Goal: Task Accomplishment & Management: Complete application form

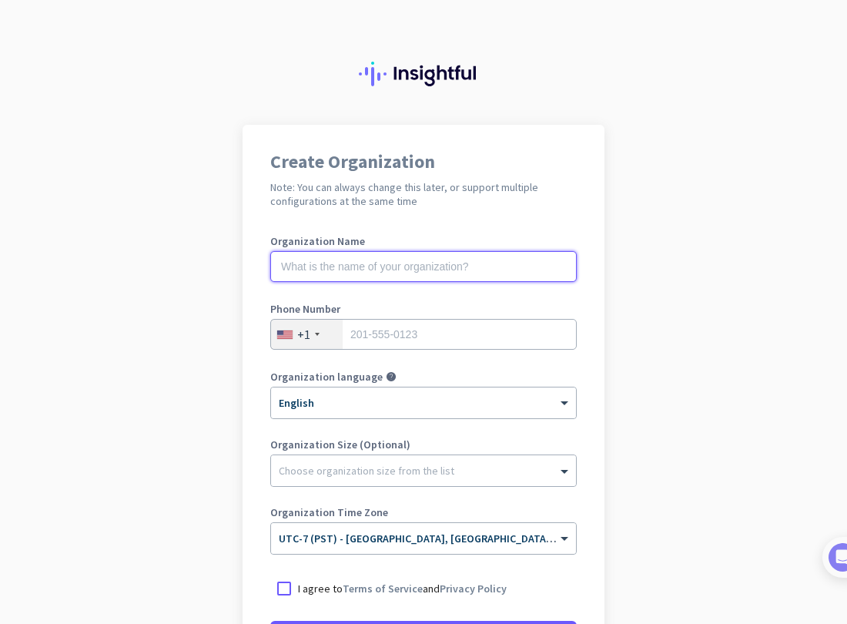
click at [335, 274] on input "text" at bounding box center [423, 266] width 307 height 31
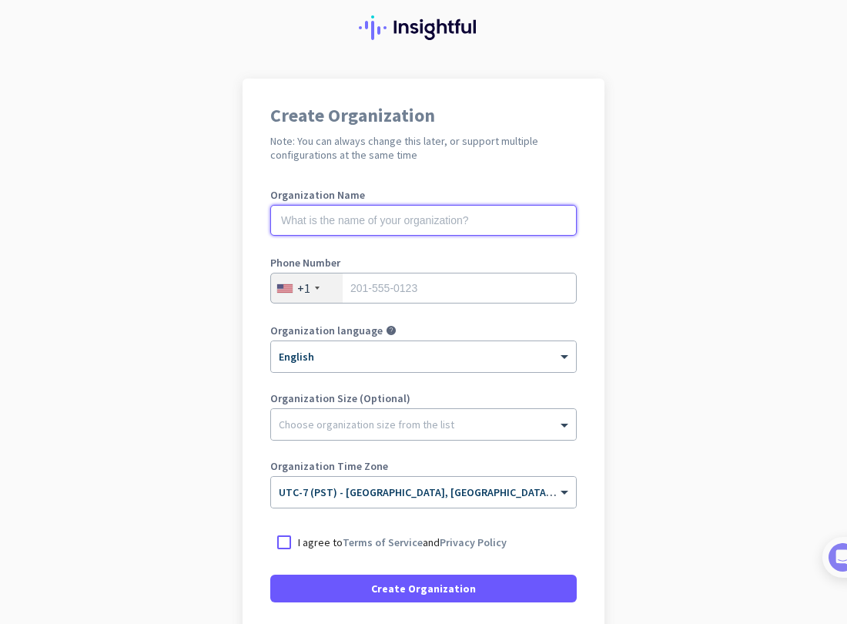
scroll to position [168, 0]
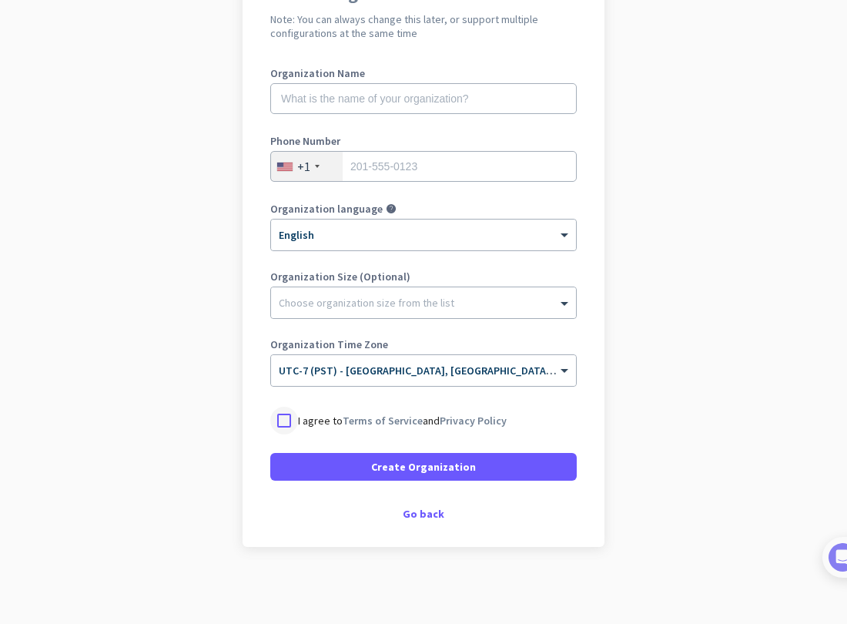
click at [288, 419] on div at bounding box center [284, 421] width 28 height 28
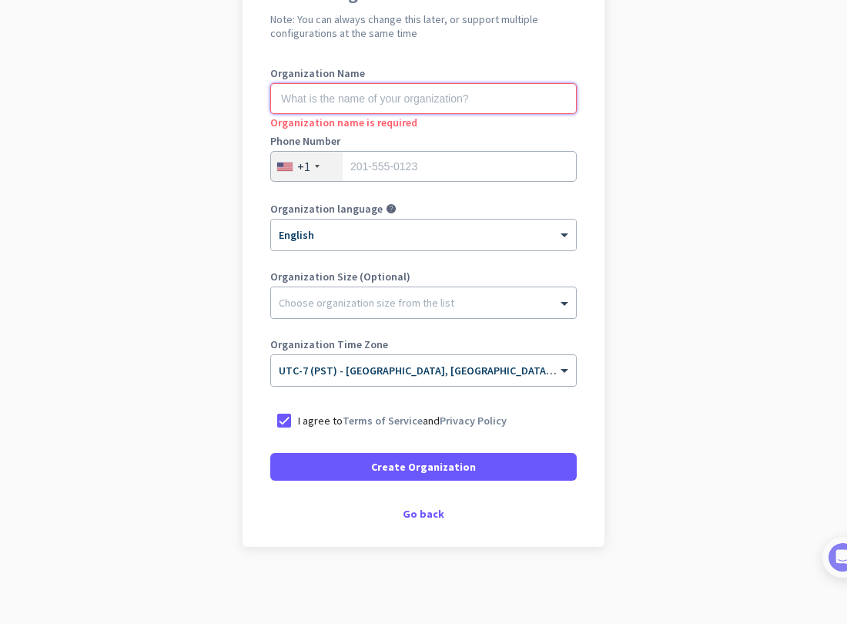
click at [362, 88] on input "text" at bounding box center [423, 98] width 307 height 31
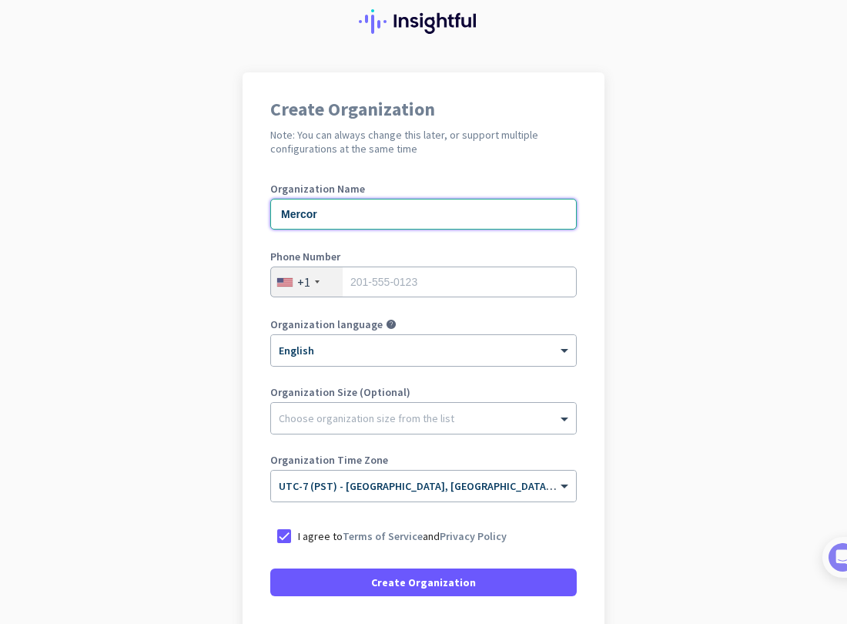
scroll to position [0, 0]
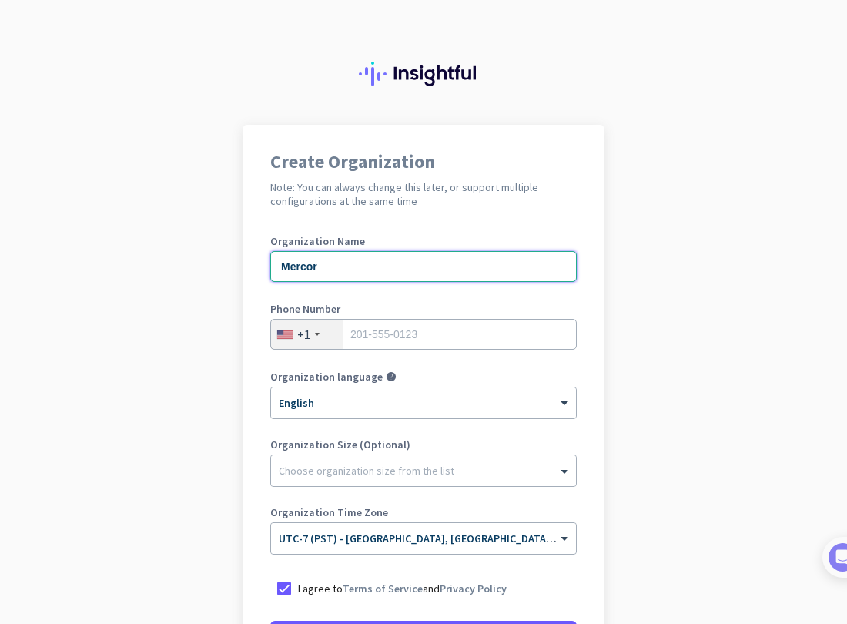
type input "Mercor"
click at [450, 471] on div at bounding box center [423, 466] width 305 height 15
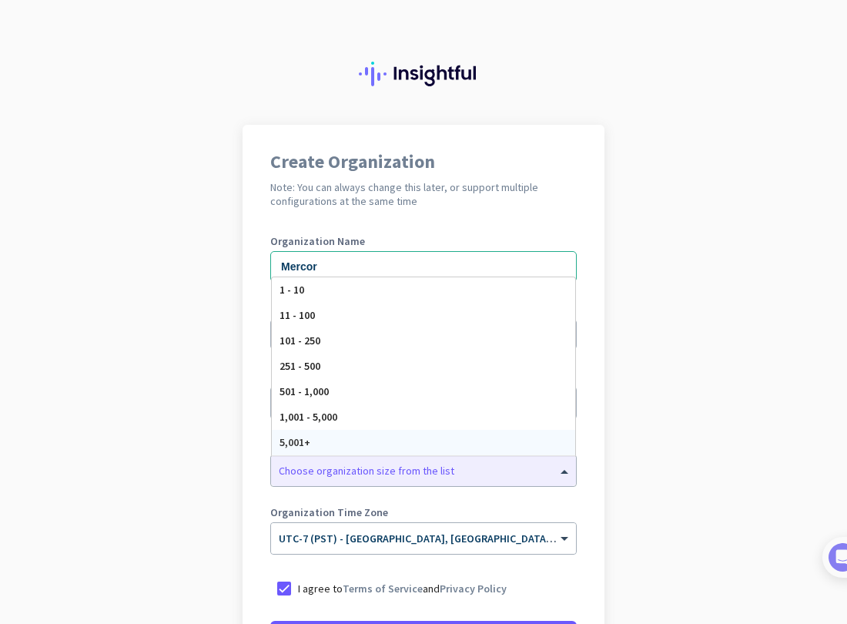
click at [624, 422] on app-onboarding-organization "Create Organization Note: You can always change this later, or support multiple…" at bounding box center [423, 458] width 847 height 667
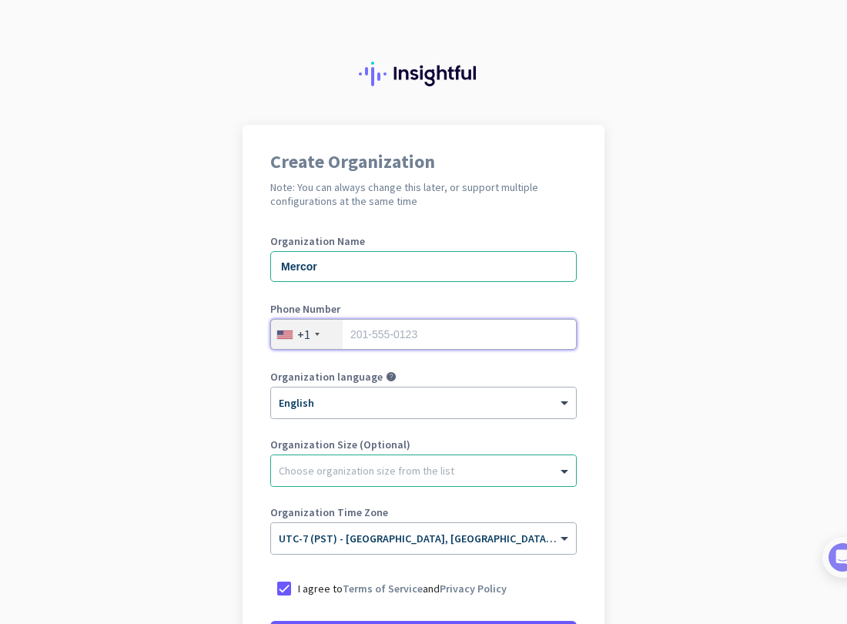
click at [501, 347] on input "tel" at bounding box center [423, 334] width 307 height 31
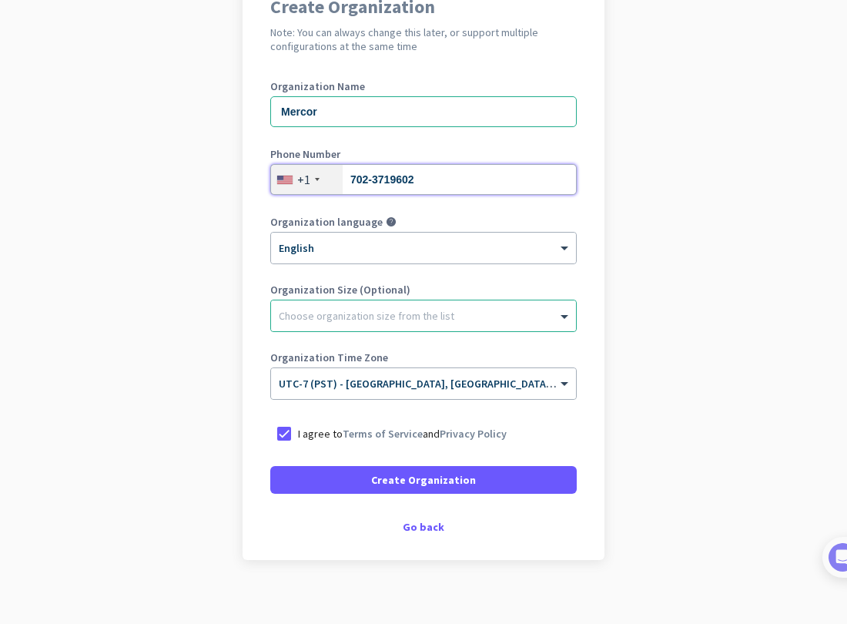
scroll to position [168, 0]
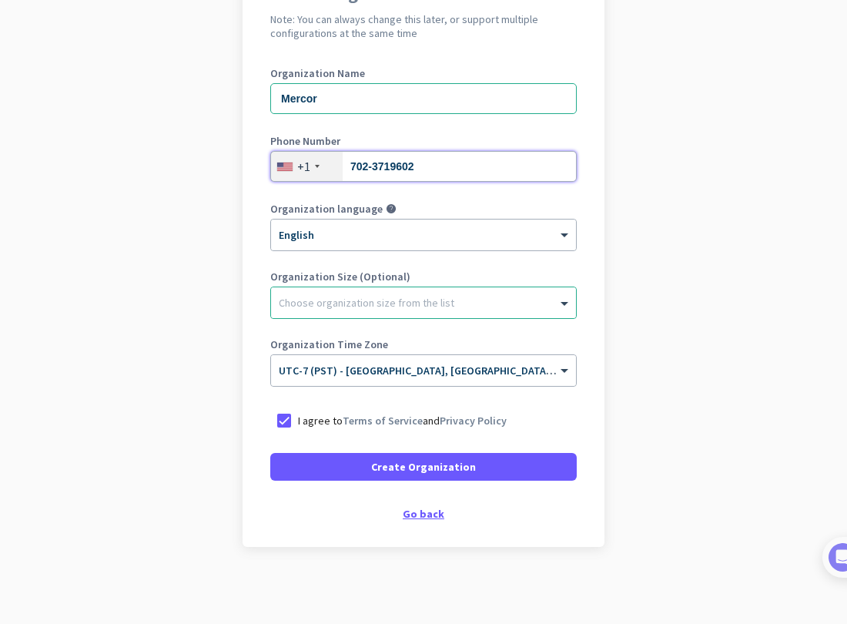
type input "702-3719602"
click at [424, 511] on div "Go back" at bounding box center [423, 513] width 307 height 11
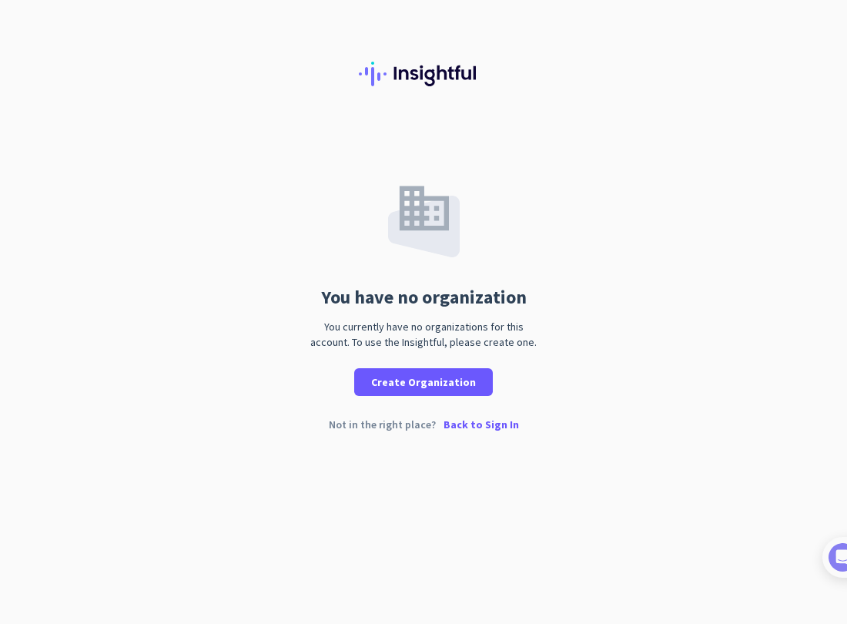
click at [498, 424] on p "Back to Sign In" at bounding box center [481, 424] width 75 height 11
